Goal: Task Accomplishment & Management: Complete application form

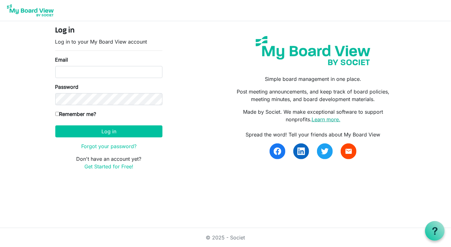
click at [325, 117] on link "Learn more." at bounding box center [326, 119] width 29 height 6
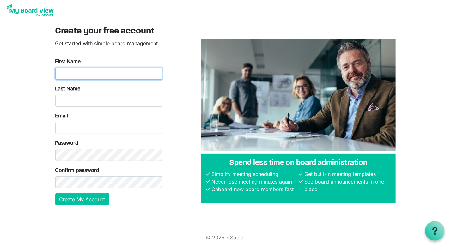
click at [88, 71] on input "First Name" at bounding box center [108, 74] width 107 height 12
type input "Nicole"
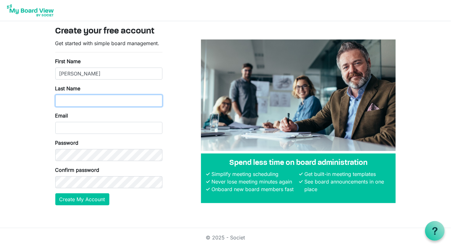
type input "Roberts"
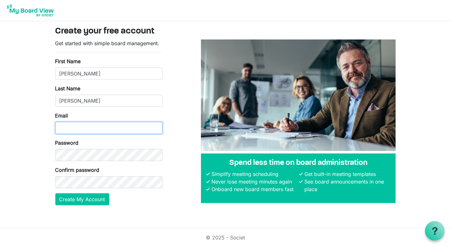
click at [79, 131] on input "Email" at bounding box center [108, 128] width 107 height 12
type input "nicole@ccair.org"
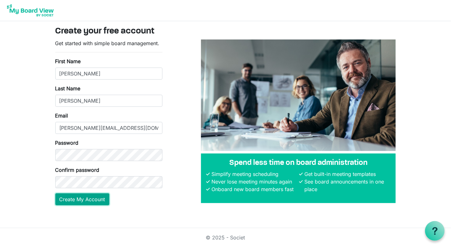
click at [92, 197] on button "Create My Account" at bounding box center [82, 200] width 54 height 12
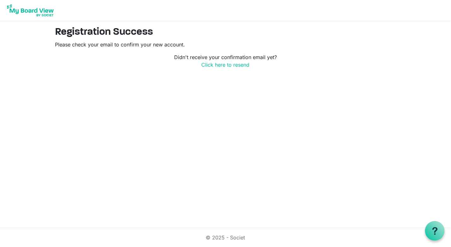
click at [137, 55] on p "Didn't receive your confirmation email yet? Click here to resend" at bounding box center [225, 60] width 341 height 15
